Goal: Information Seeking & Learning: Learn about a topic

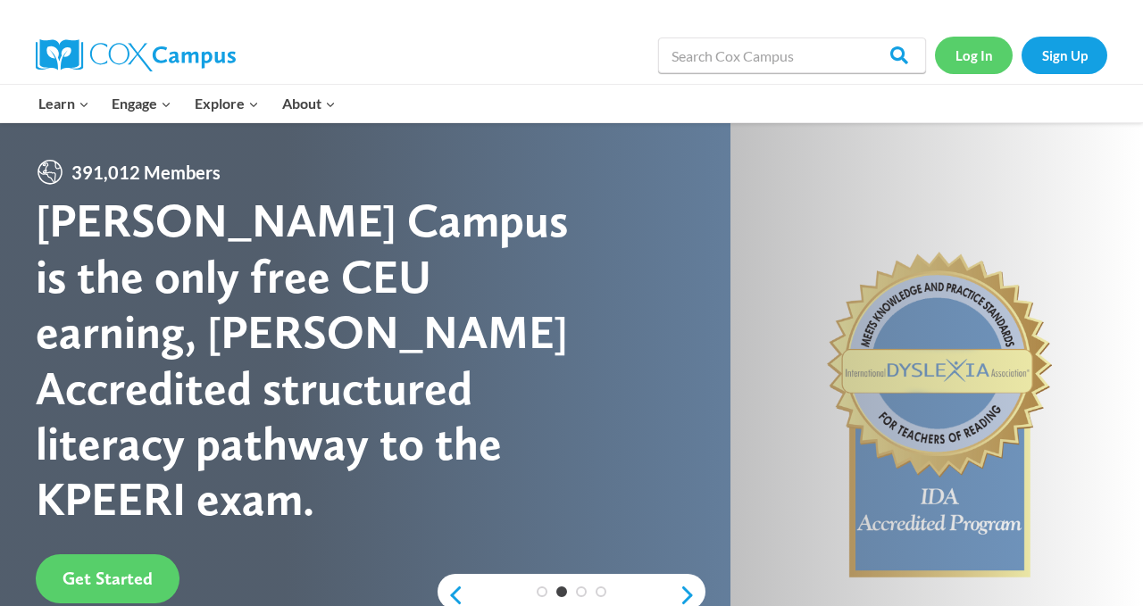
click at [973, 52] on link "Log In" at bounding box center [974, 55] width 78 height 37
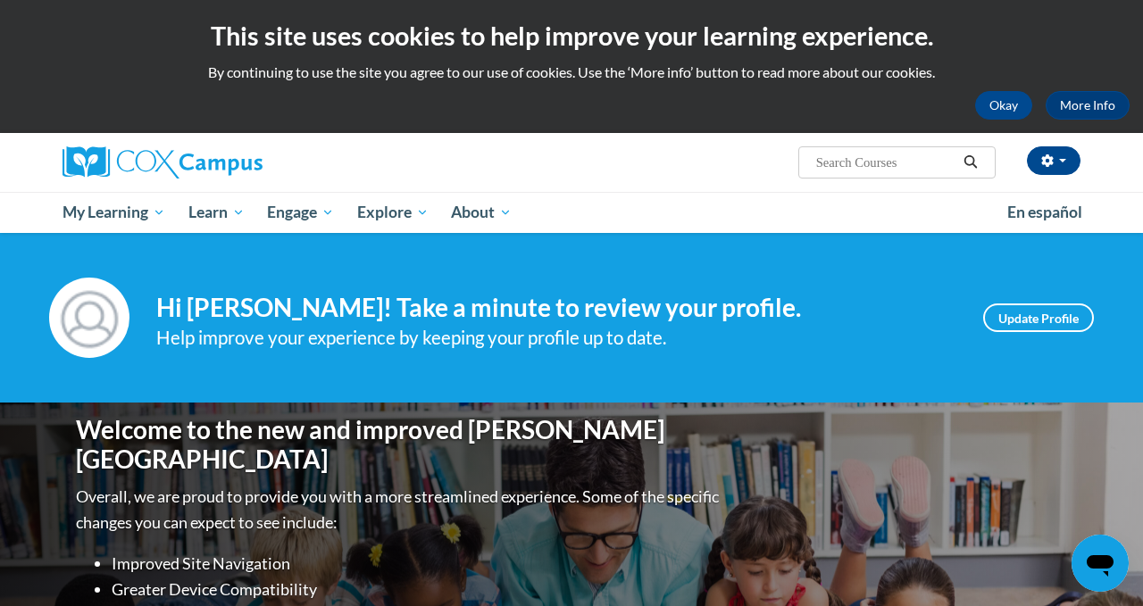
click at [908, 168] on input "Search..." at bounding box center [885, 162] width 143 height 21
type input "e"
type input "early literacy"
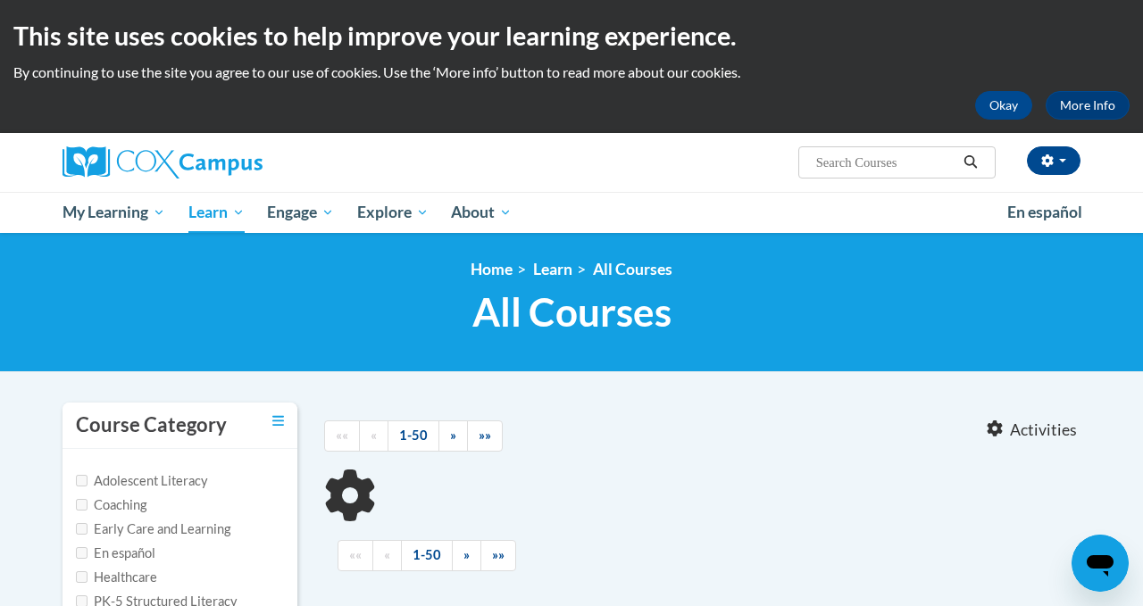
type input "early literacy"
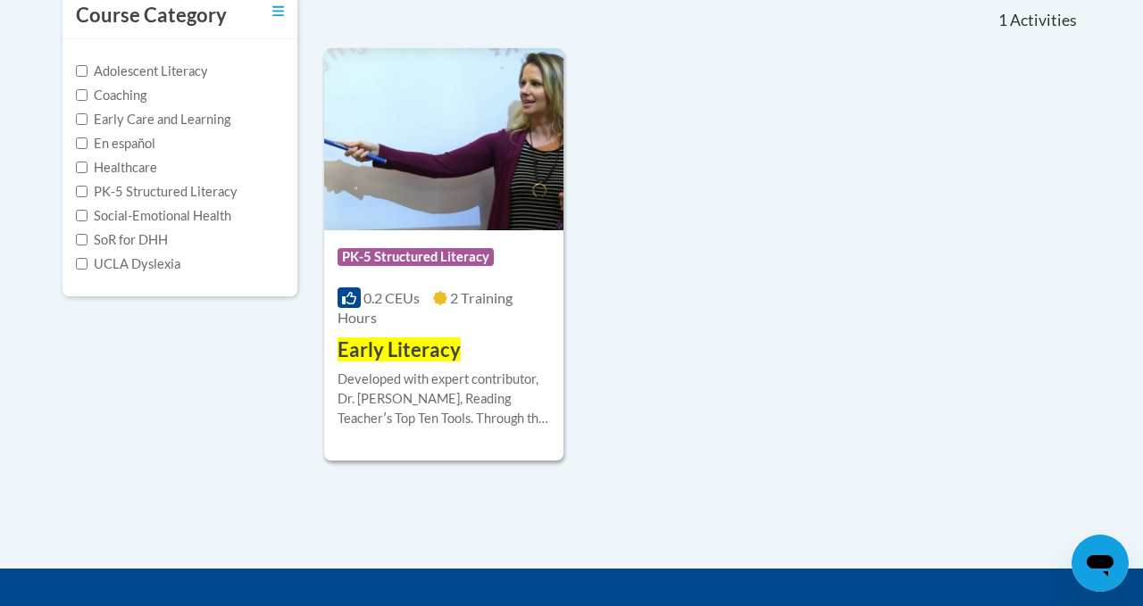
scroll to position [412, 0]
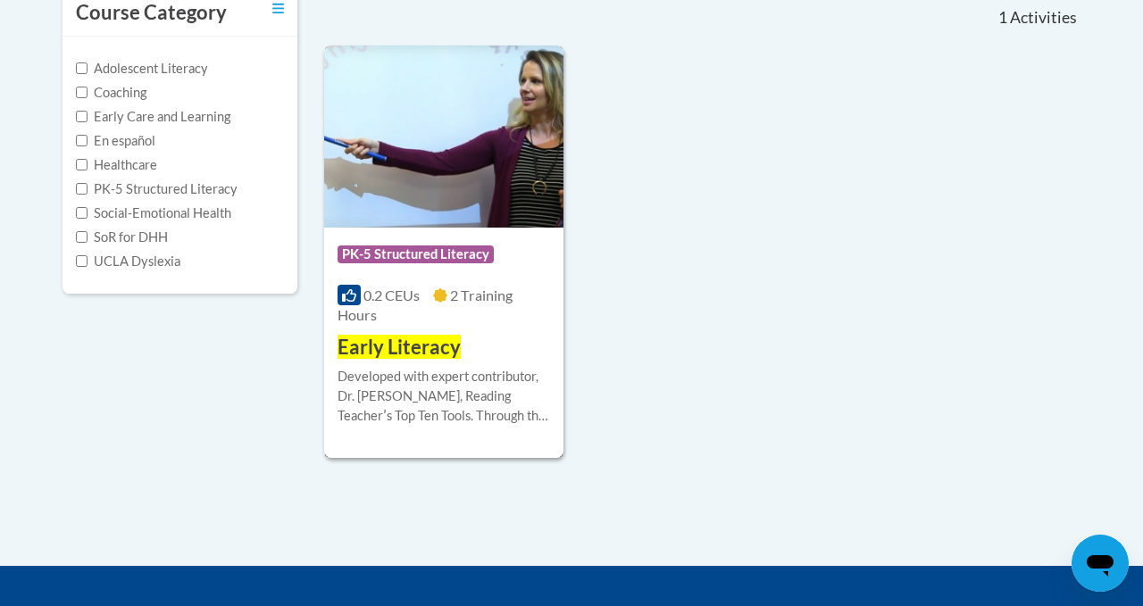
click at [485, 323] on div "0.2 CEUs 2 Training Hours" at bounding box center [443, 305] width 212 height 39
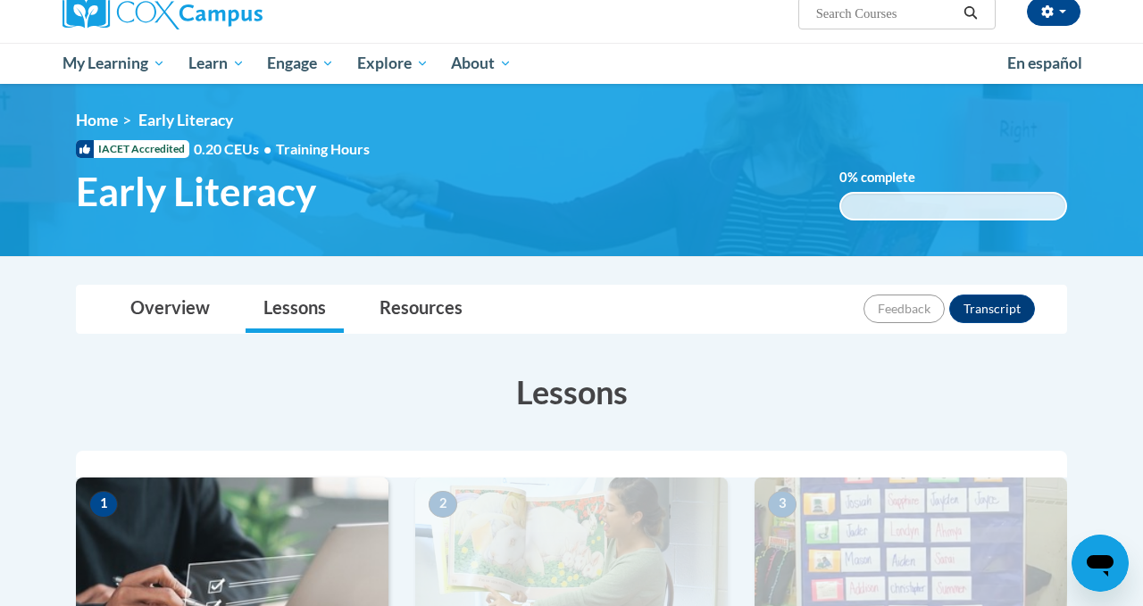
scroll to position [146, 0]
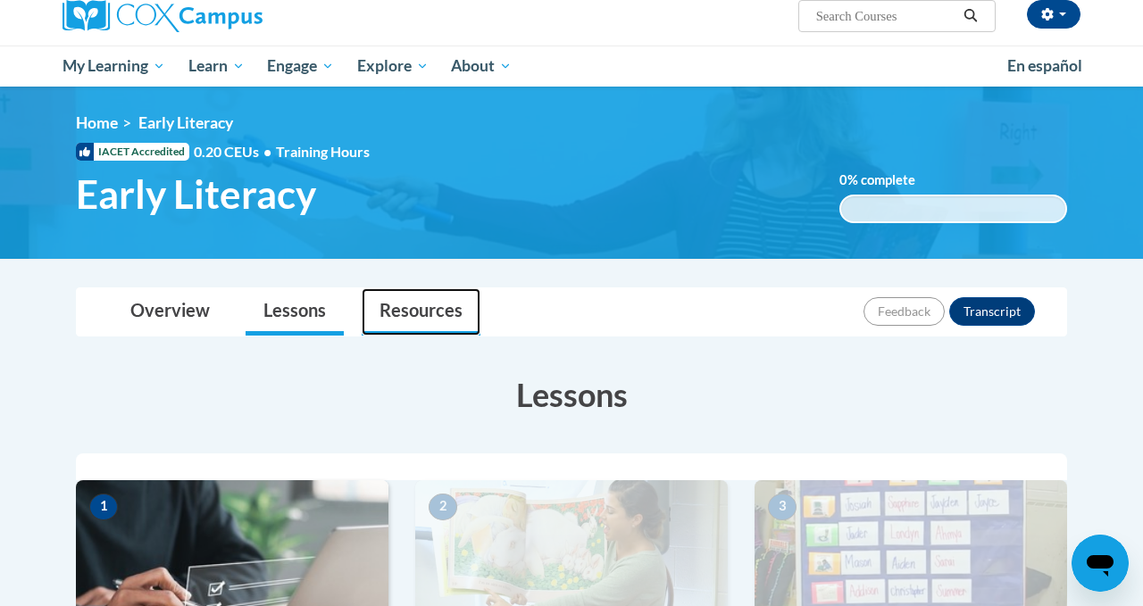
click at [420, 317] on link "Resources" at bounding box center [421, 311] width 119 height 47
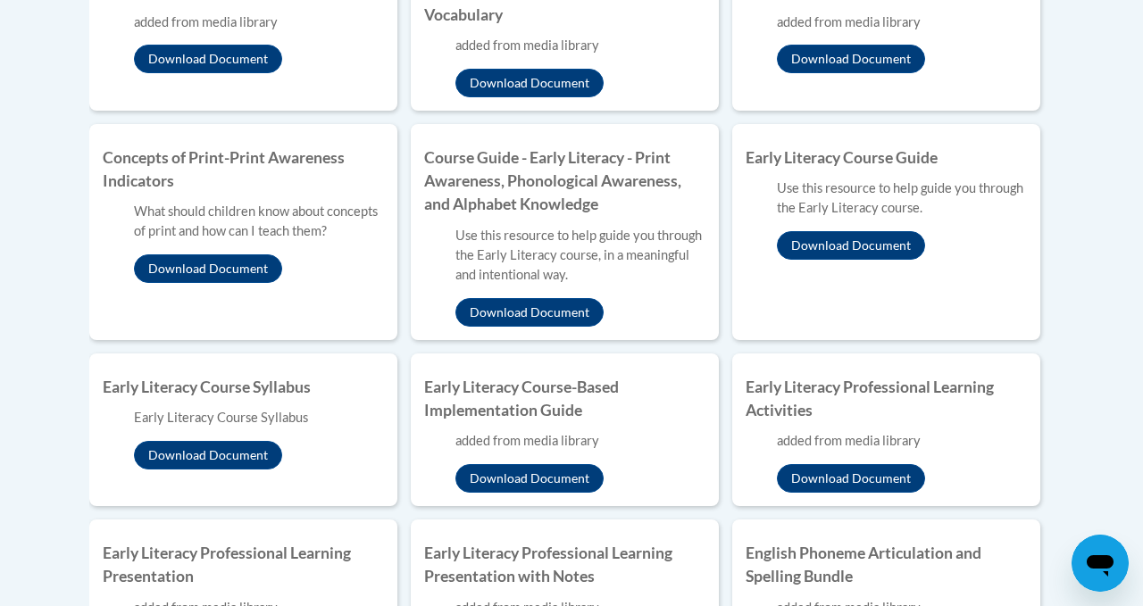
scroll to position [799, 0]
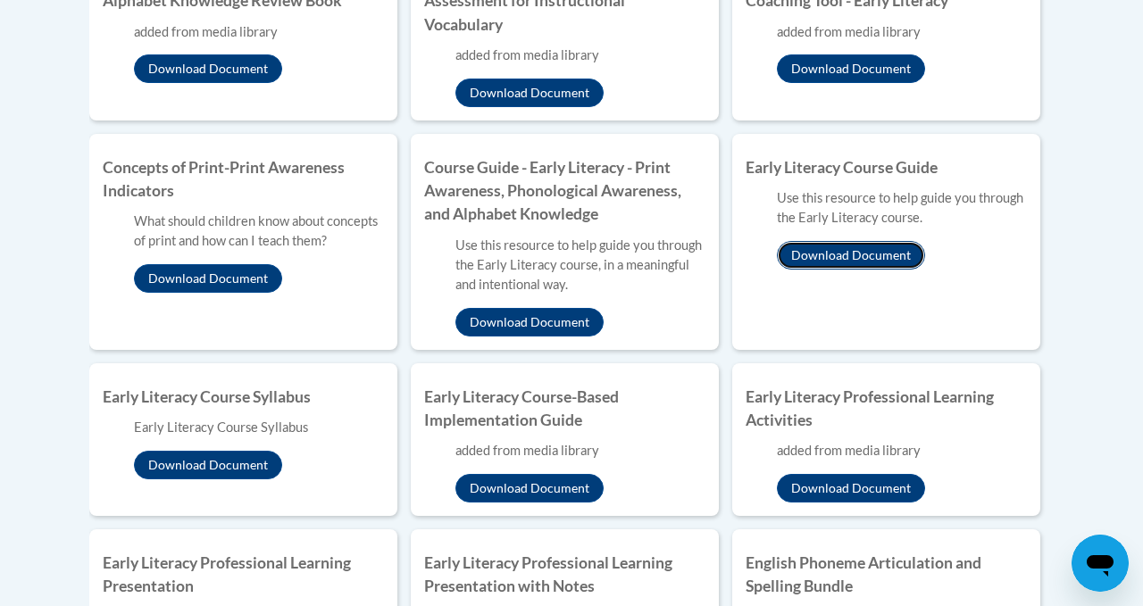
click at [866, 254] on button "Download Document" at bounding box center [851, 255] width 148 height 29
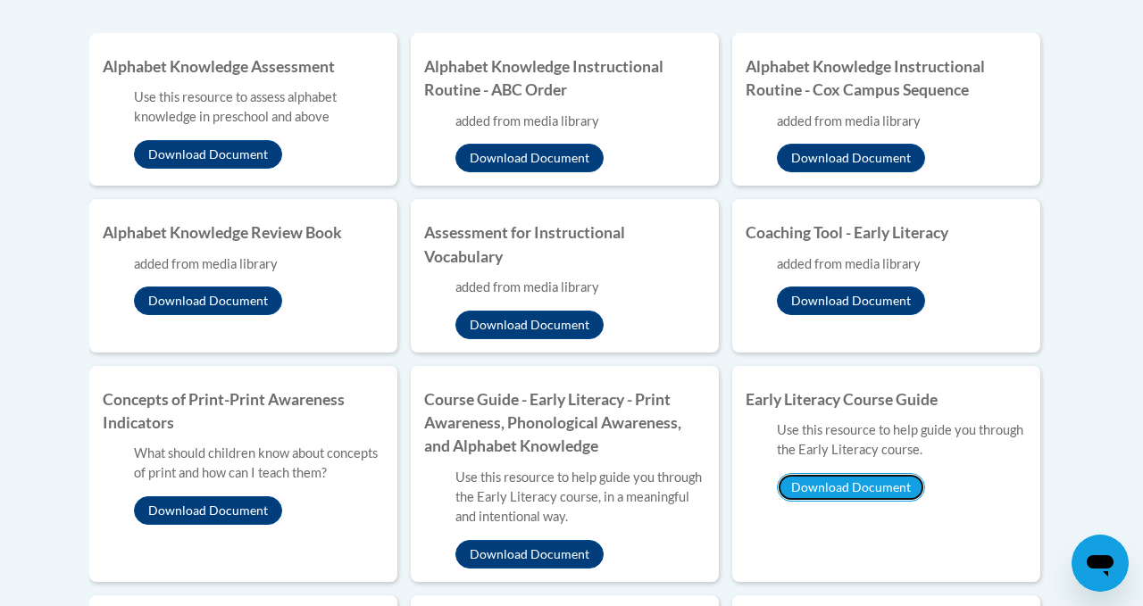
scroll to position [569, 0]
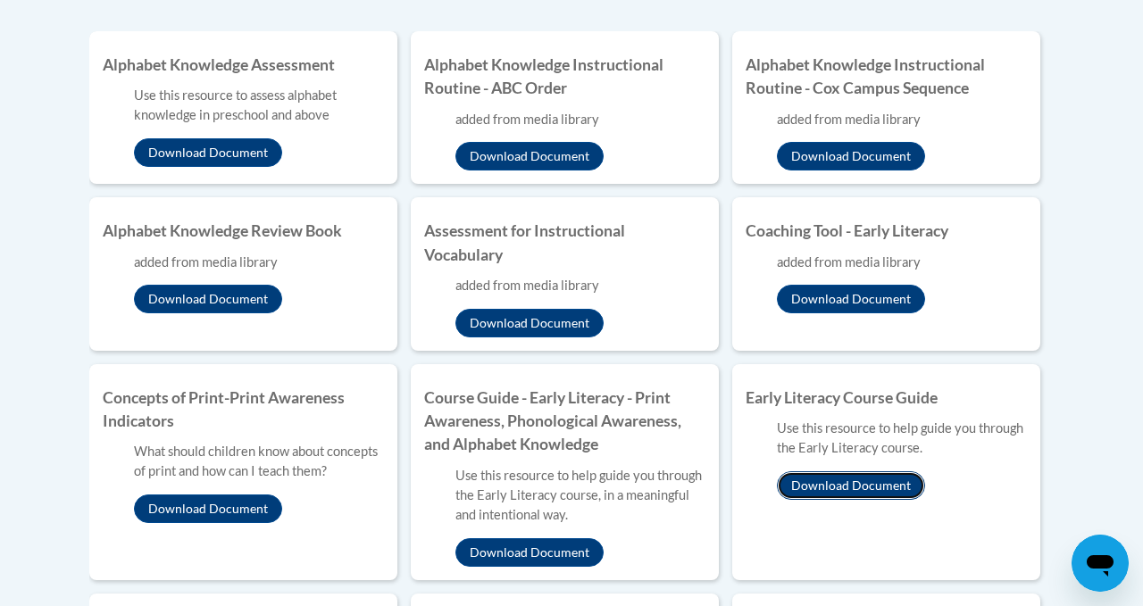
click at [838, 480] on button "Download Document" at bounding box center [851, 485] width 148 height 29
